Goal: Task Accomplishment & Management: Use online tool/utility

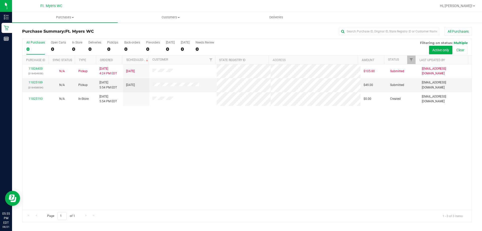
drag, startPoint x: 259, startPoint y: 156, endPoint x: 261, endPoint y: 155, distance: 3.0
click at [259, 156] on div "11824400 (316434958) N/A Pickup [DATE] 4:24 PM EDT 8/21/2025 $105.00 Submitted …" at bounding box center [246, 136] width 449 height 145
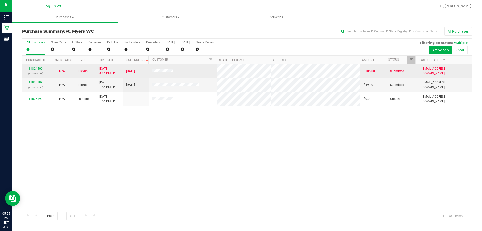
click at [37, 77] on td "11824400 (316434958)" at bounding box center [35, 71] width 26 height 14
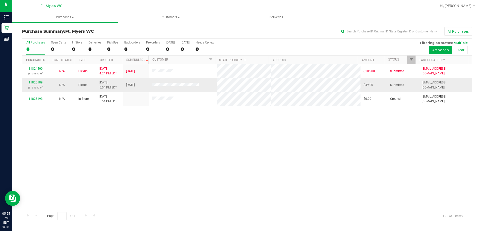
click at [40, 81] on link "11825189" at bounding box center [36, 83] width 14 height 4
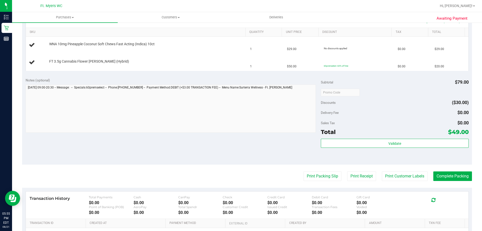
scroll to position [126, 0]
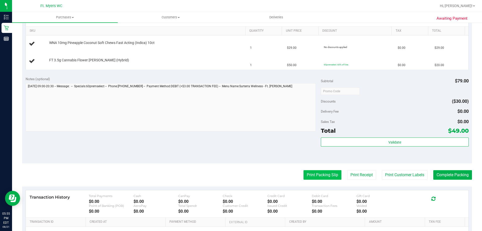
click at [317, 175] on button "Print Packing Slip" at bounding box center [323, 175] width 38 height 10
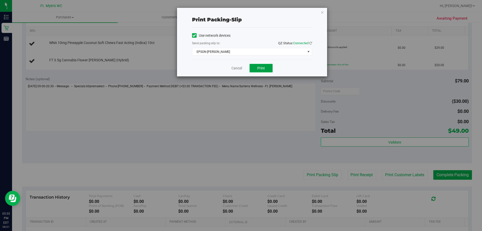
click at [262, 71] on button "Print" at bounding box center [261, 68] width 23 height 9
click at [322, 12] on icon "button" at bounding box center [323, 12] width 4 height 6
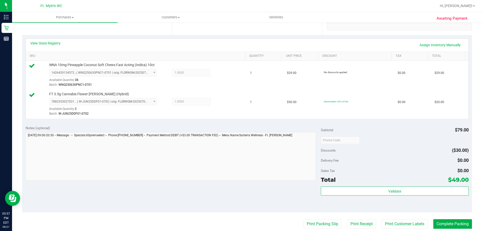
scroll to position [151, 0]
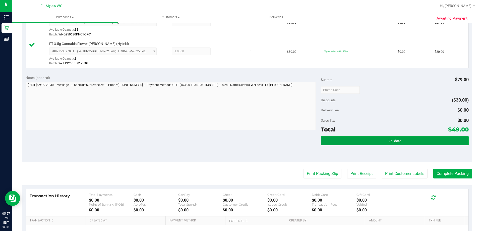
click at [332, 136] on button "Validate" at bounding box center [395, 140] width 148 height 9
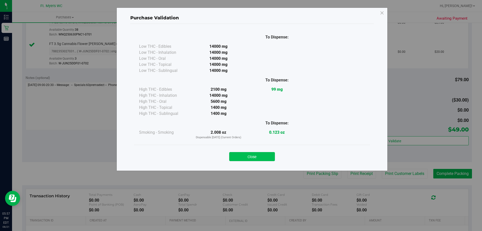
click at [266, 156] on button "Close" at bounding box center [252, 156] width 46 height 9
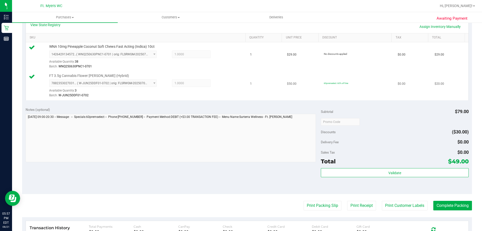
scroll to position [75, 0]
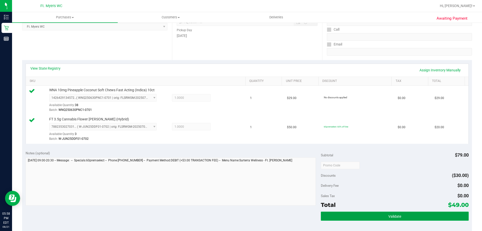
click at [384, 220] on button "Validate" at bounding box center [395, 215] width 148 height 9
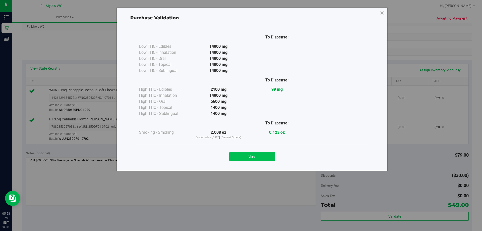
click at [258, 156] on button "Close" at bounding box center [252, 156] width 46 height 9
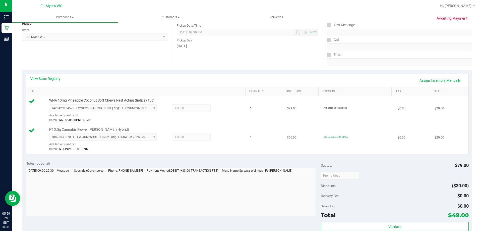
scroll to position [100, 0]
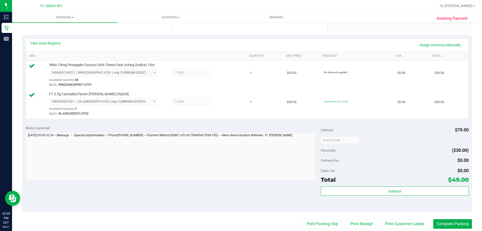
click at [388, 186] on div "Subtotal $79.00 Discounts ($30.00) Delivery Fee $0.00 Sales Tax $0.00 Total $49…" at bounding box center [395, 167] width 148 height 84
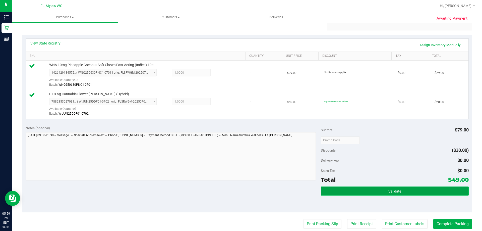
click at [389, 189] on span "Validate" at bounding box center [394, 191] width 13 height 4
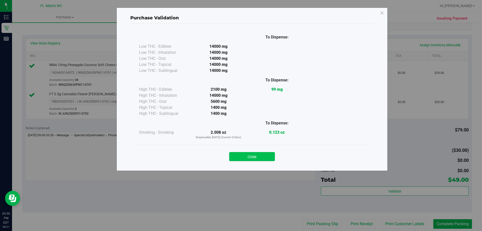
click at [270, 158] on button "Close" at bounding box center [252, 156] width 46 height 9
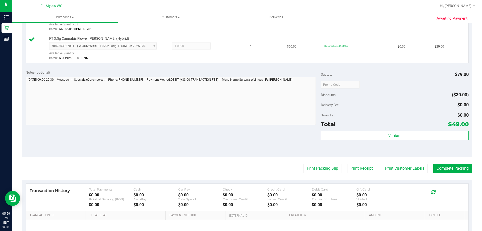
scroll to position [209, 0]
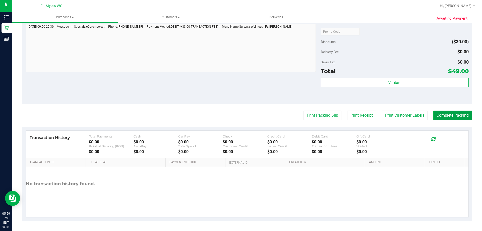
click at [440, 116] on button "Complete Packing" at bounding box center [452, 115] width 39 height 10
